Goal: Transaction & Acquisition: Download file/media

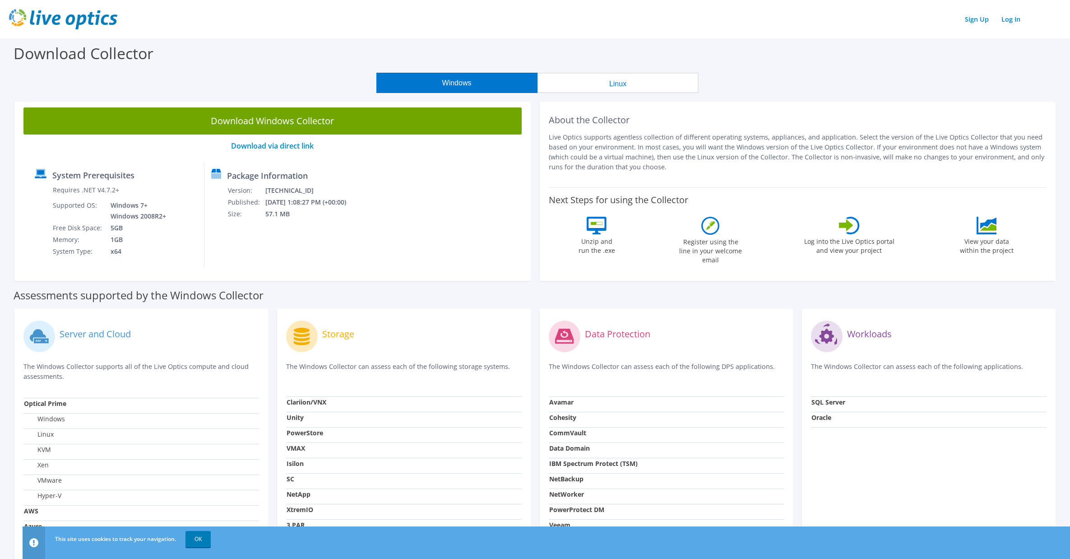
click at [670, 146] on p "Live Optics supports agentless collection of different operating systems, appli…" at bounding box center [798, 152] width 498 height 40
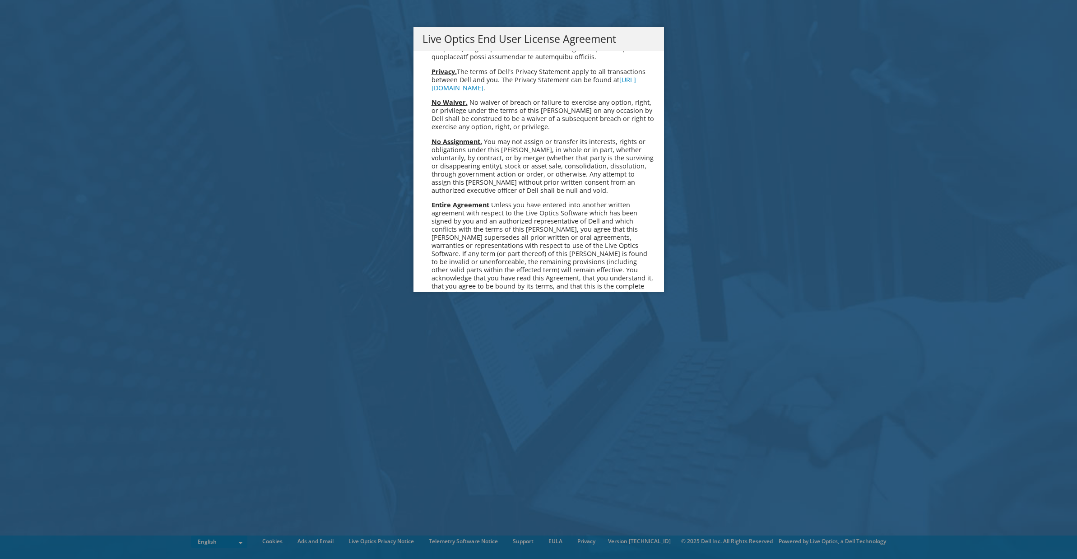
scroll to position [3414, 0]
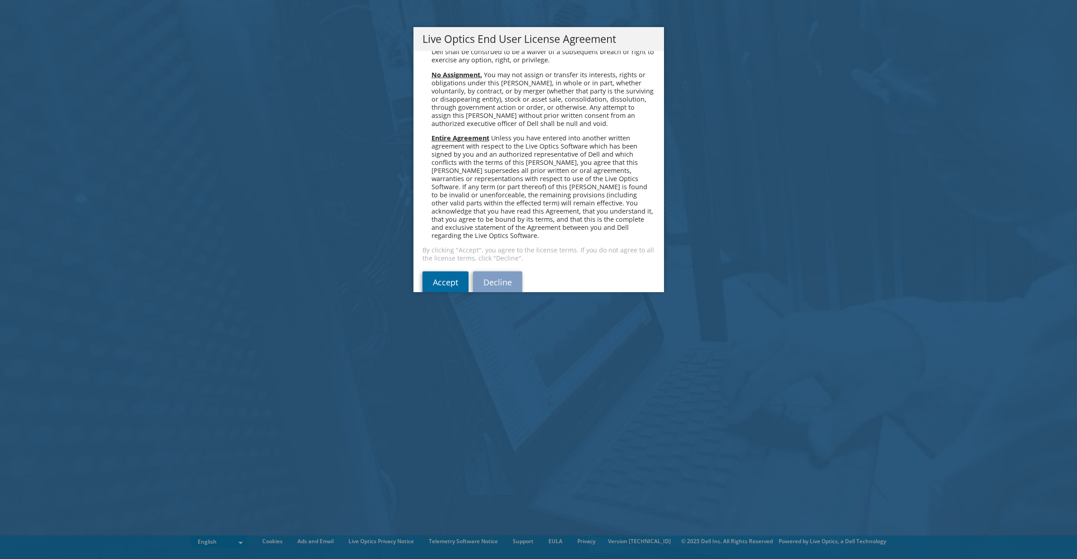
drag, startPoint x: 437, startPoint y: 265, endPoint x: 441, endPoint y: 268, distance: 5.4
click at [437, 271] on link "Accept" at bounding box center [446, 282] width 46 height 22
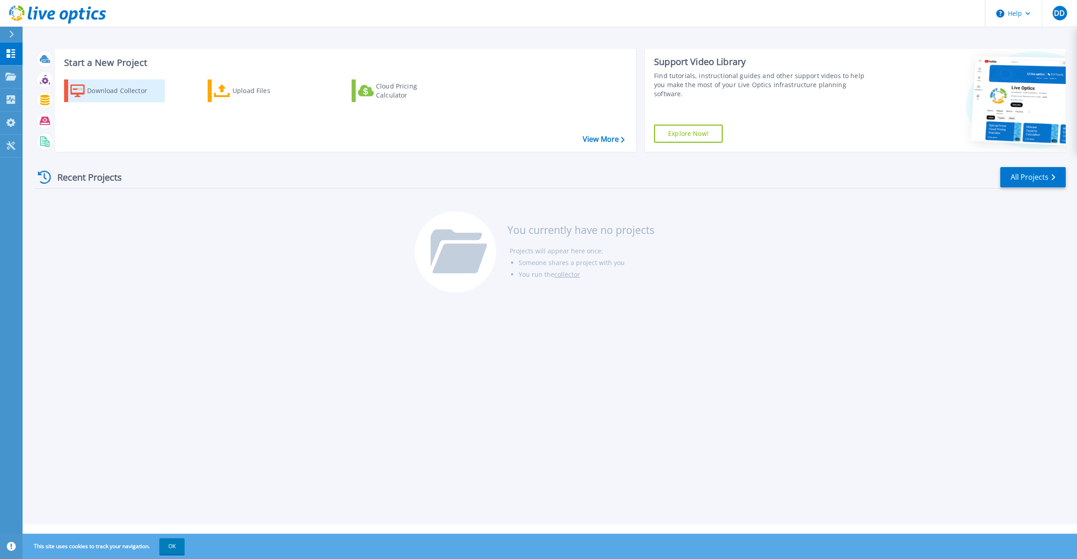
click at [109, 91] on div "Download Collector" at bounding box center [123, 91] width 72 height 18
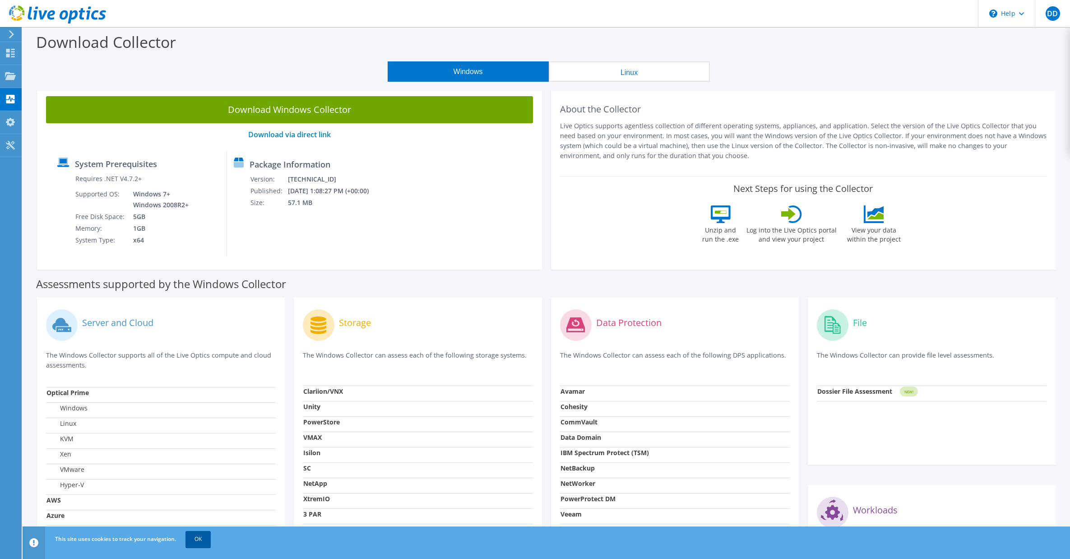
click at [202, 540] on link "OK" at bounding box center [198, 539] width 25 height 16
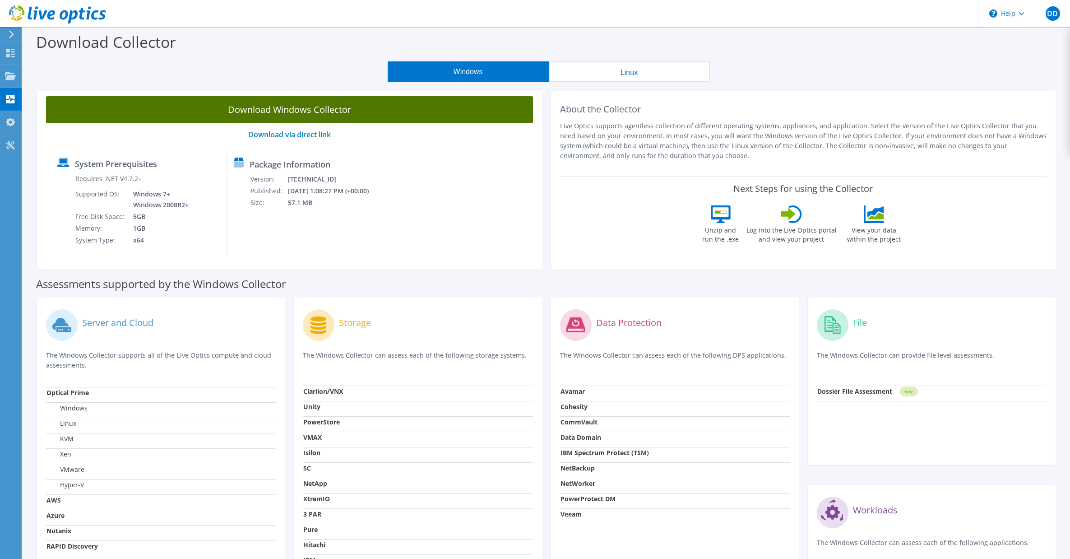
click at [305, 108] on link "Download Windows Collector" at bounding box center [289, 109] width 487 height 27
